Goal: Information Seeking & Learning: Learn about a topic

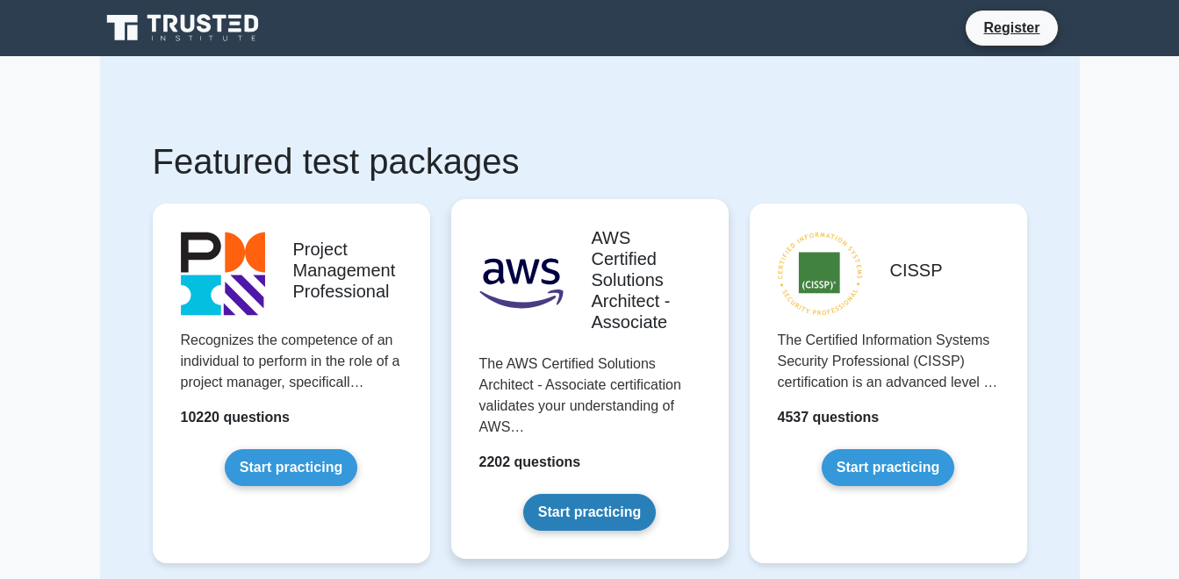
click at [591, 526] on link "Start practicing" at bounding box center [589, 512] width 133 height 37
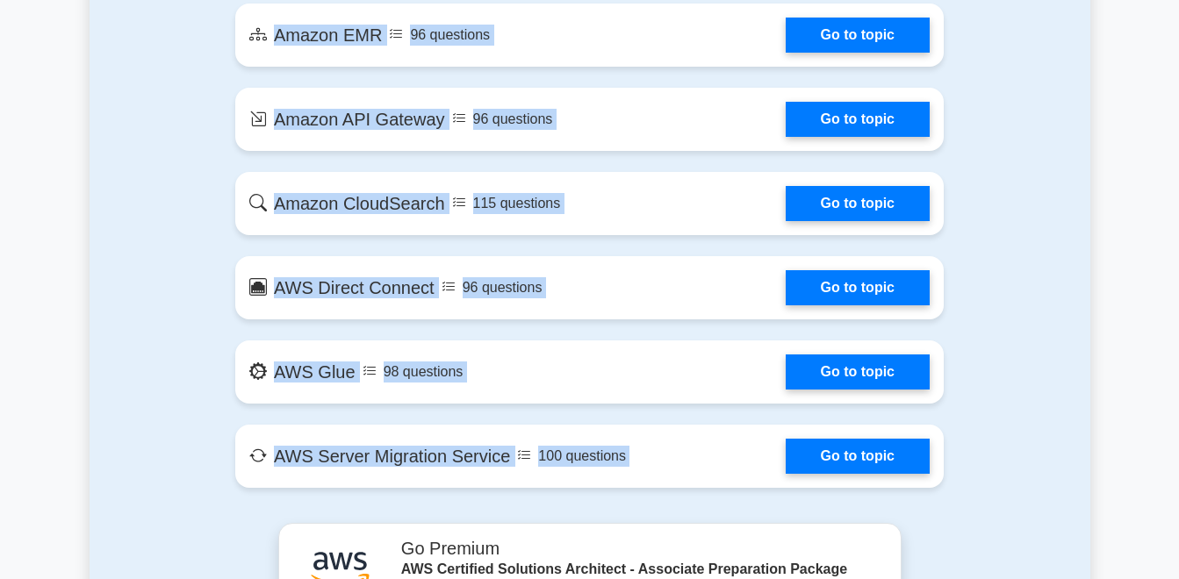
scroll to position [2956, 0]
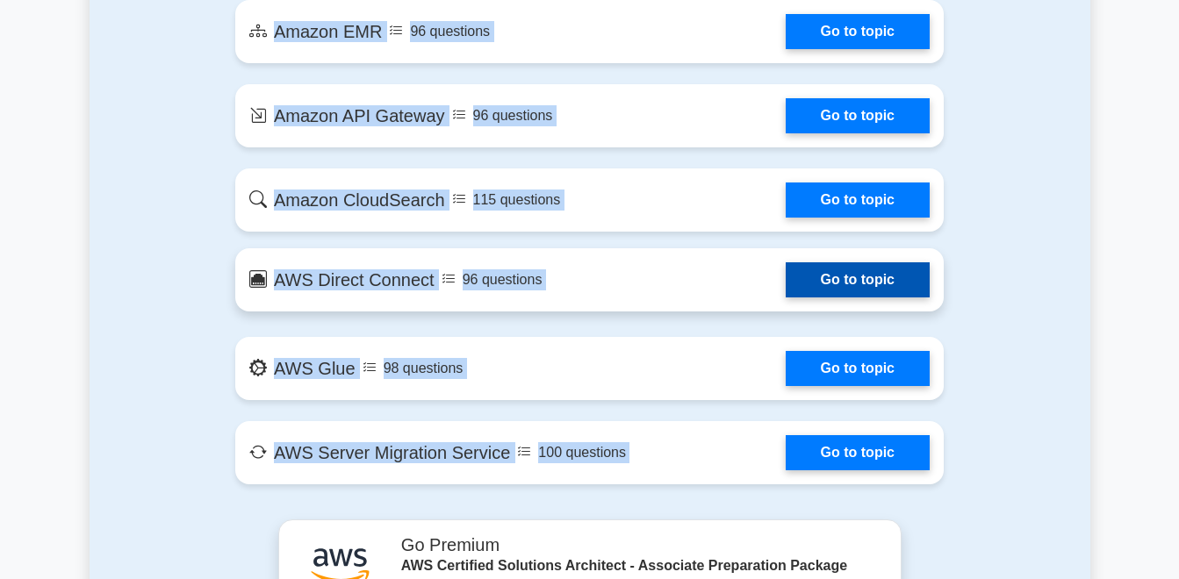
click at [859, 293] on link "Go to topic" at bounding box center [857, 279] width 144 height 35
click at [871, 283] on link "Go to topic" at bounding box center [857, 279] width 144 height 35
click at [872, 280] on link "Go to topic" at bounding box center [857, 279] width 144 height 35
click at [858, 283] on link "Go to topic" at bounding box center [857, 279] width 144 height 35
click at [853, 279] on link "Go to topic" at bounding box center [857, 279] width 144 height 35
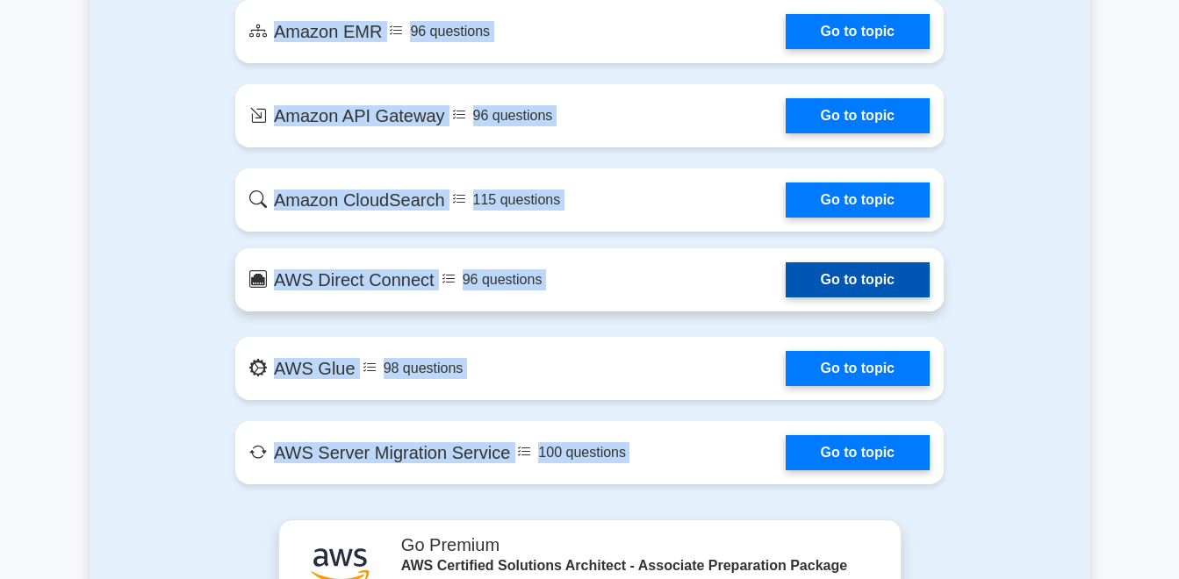
click at [855, 281] on link "Go to topic" at bounding box center [857, 279] width 144 height 35
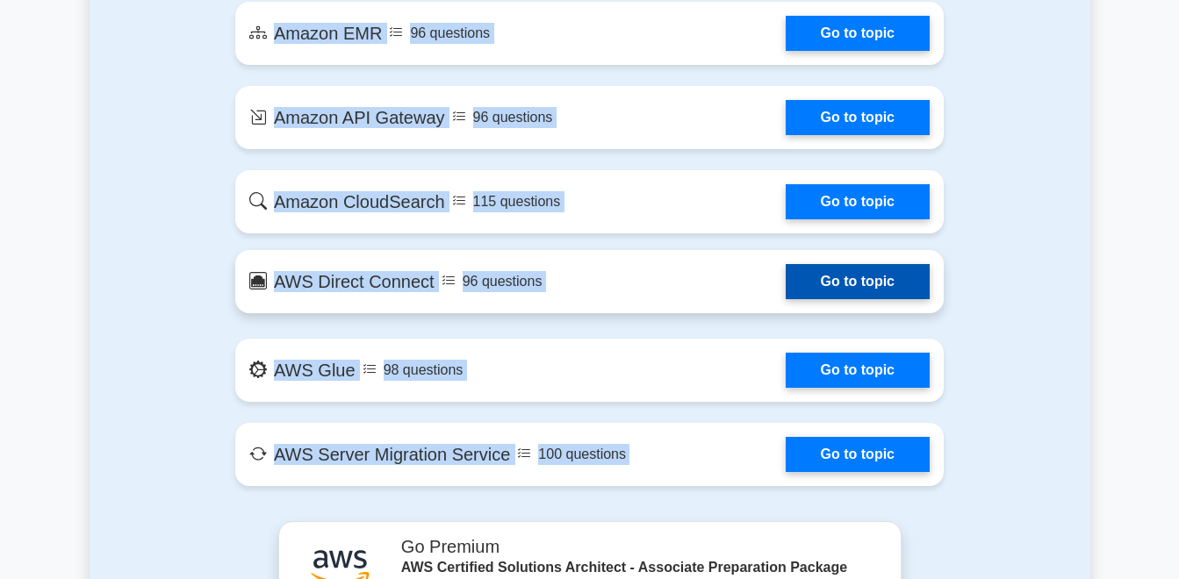
click at [852, 282] on link "Go to topic" at bounding box center [857, 281] width 144 height 35
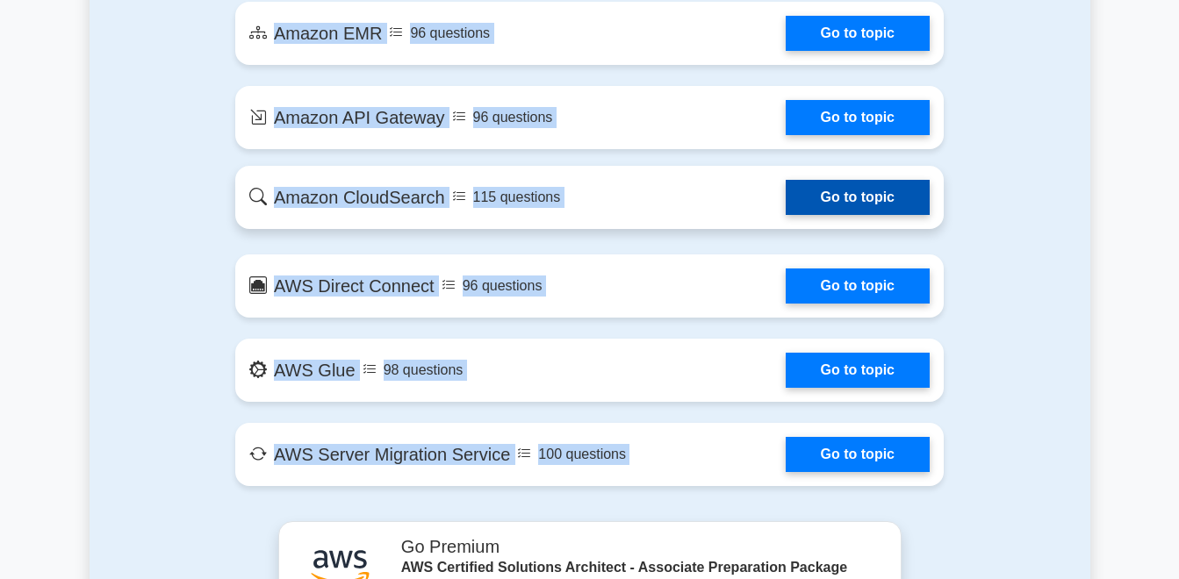
click at [861, 211] on link "Go to topic" at bounding box center [857, 197] width 144 height 35
click at [871, 204] on link "Go to topic" at bounding box center [857, 197] width 144 height 35
click at [872, 199] on link "Go to topic" at bounding box center [857, 197] width 144 height 35
click at [876, 198] on link "Go to topic" at bounding box center [857, 197] width 144 height 35
click at [875, 198] on link "Go to topic" at bounding box center [857, 197] width 144 height 35
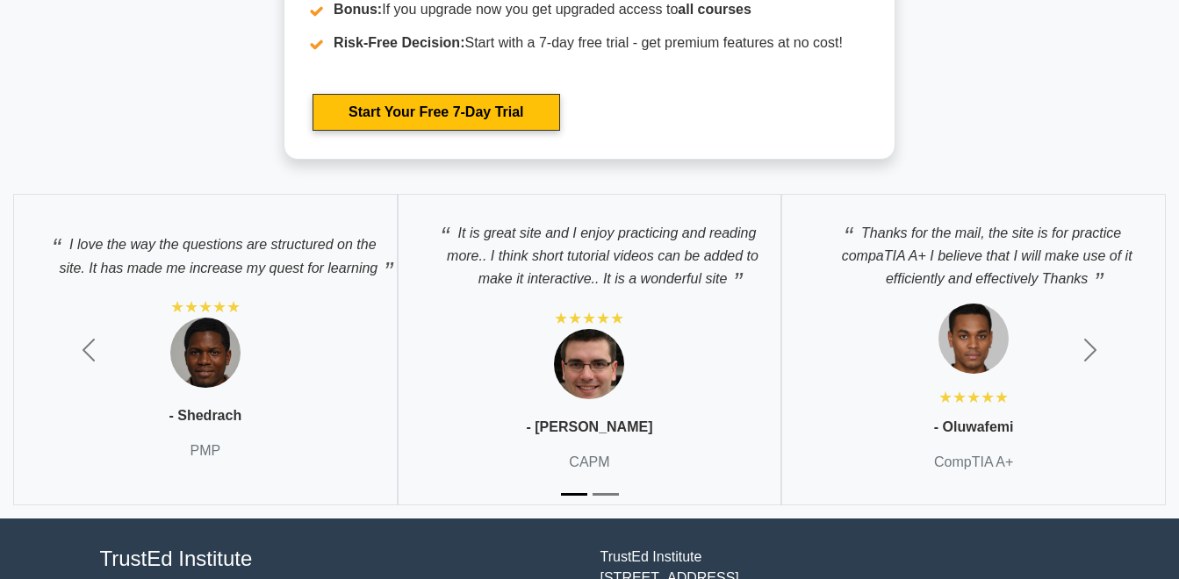
scroll to position [5071, 0]
